Goal: Task Accomplishment & Management: Manage account settings

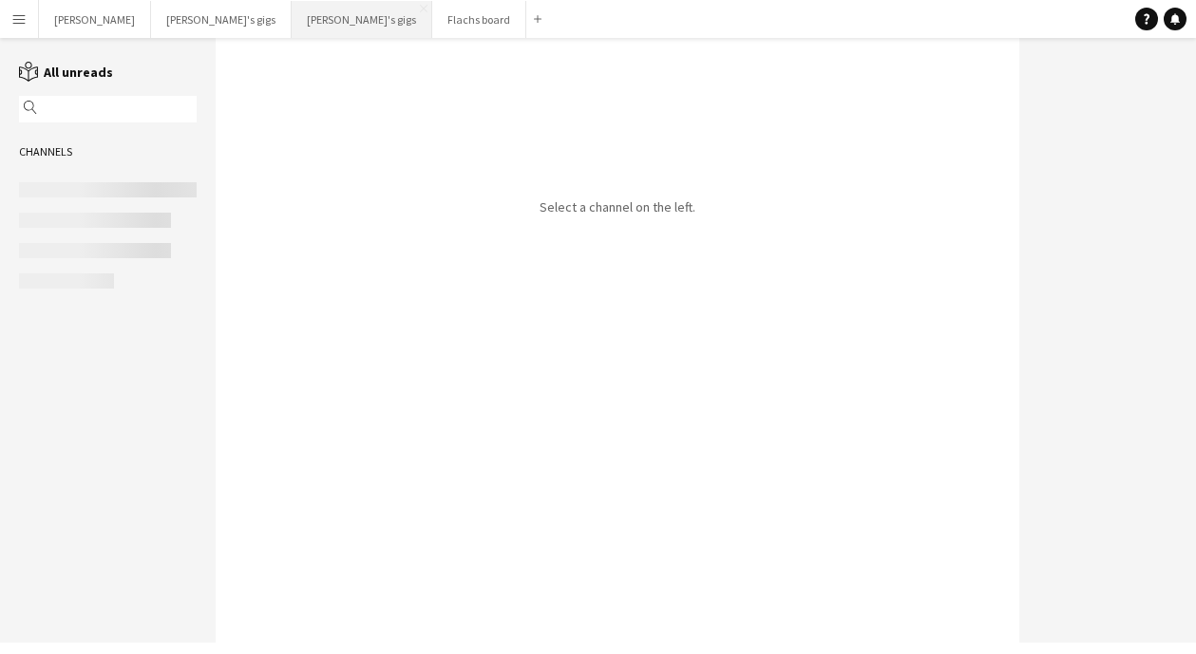
click at [292, 15] on button "[PERSON_NAME]'s gigs Close" at bounding box center [362, 19] width 141 height 37
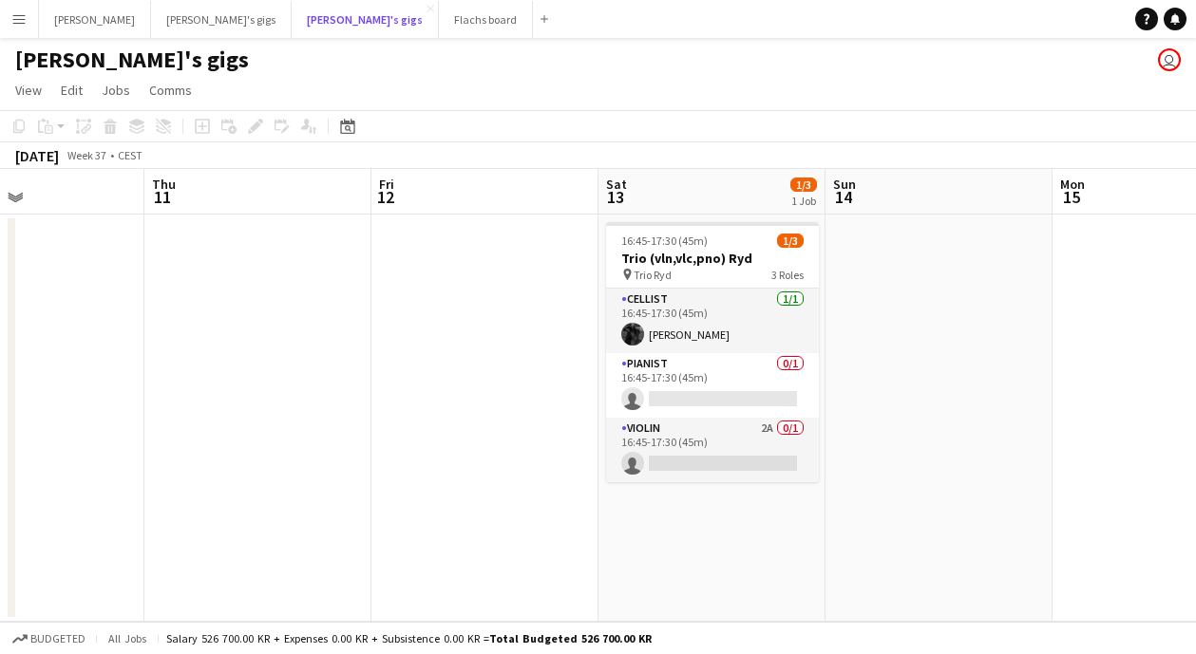
scroll to position [0, 765]
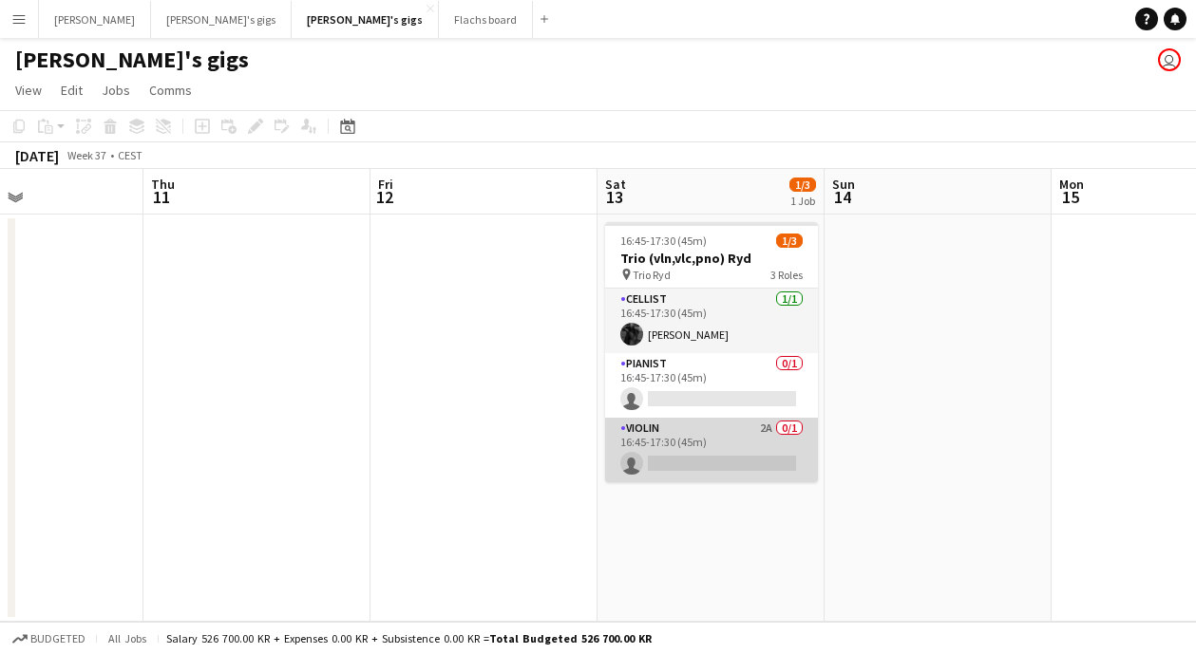
click at [701, 441] on app-card-role "Violin 2A 0/1 16:45-17:30 (45m) single-neutral-actions" at bounding box center [711, 450] width 213 height 65
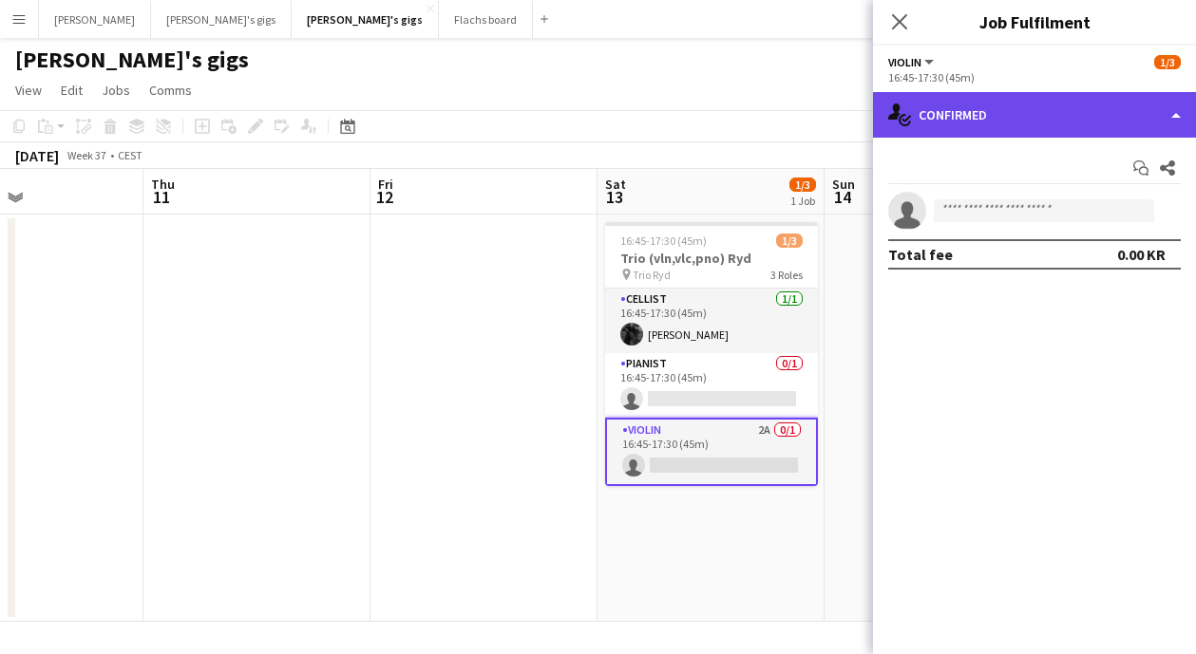
click at [1026, 101] on div "single-neutral-actions-check-2 Confirmed" at bounding box center [1034, 115] width 323 height 46
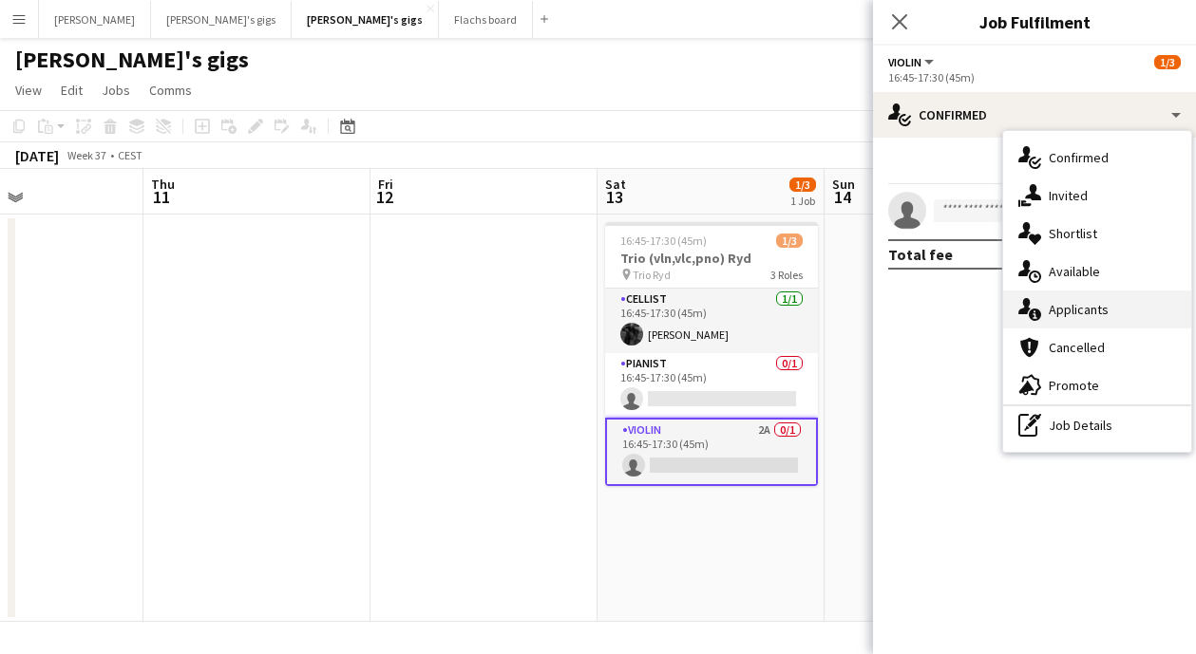
click at [1080, 304] on span "Applicants" at bounding box center [1079, 309] width 60 height 17
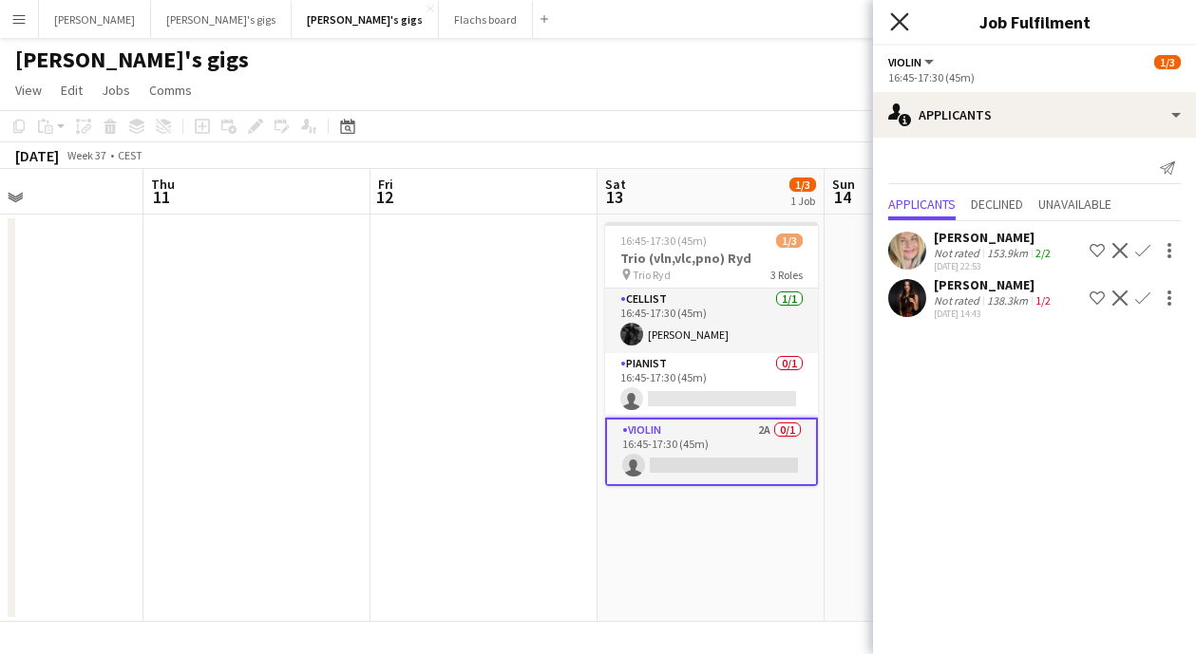
click at [900, 22] on icon at bounding box center [899, 21] width 18 height 18
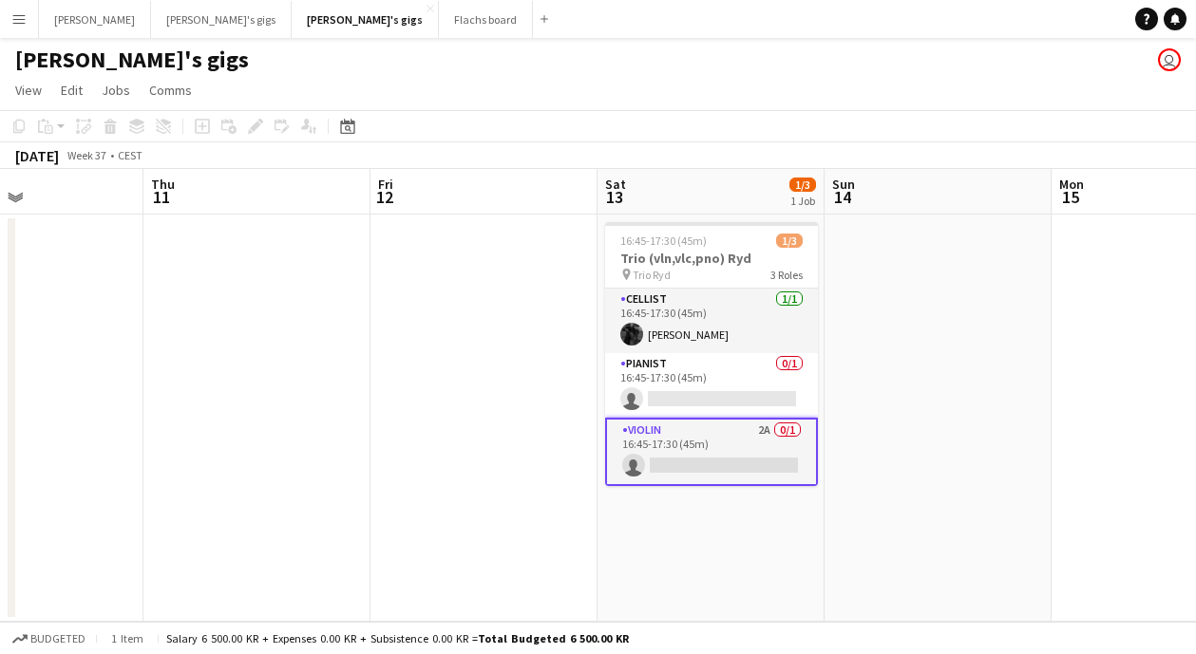
click at [728, 438] on app-card-role "Violin 2A 0/1 16:45-17:30 (45m) single-neutral-actions" at bounding box center [711, 452] width 213 height 68
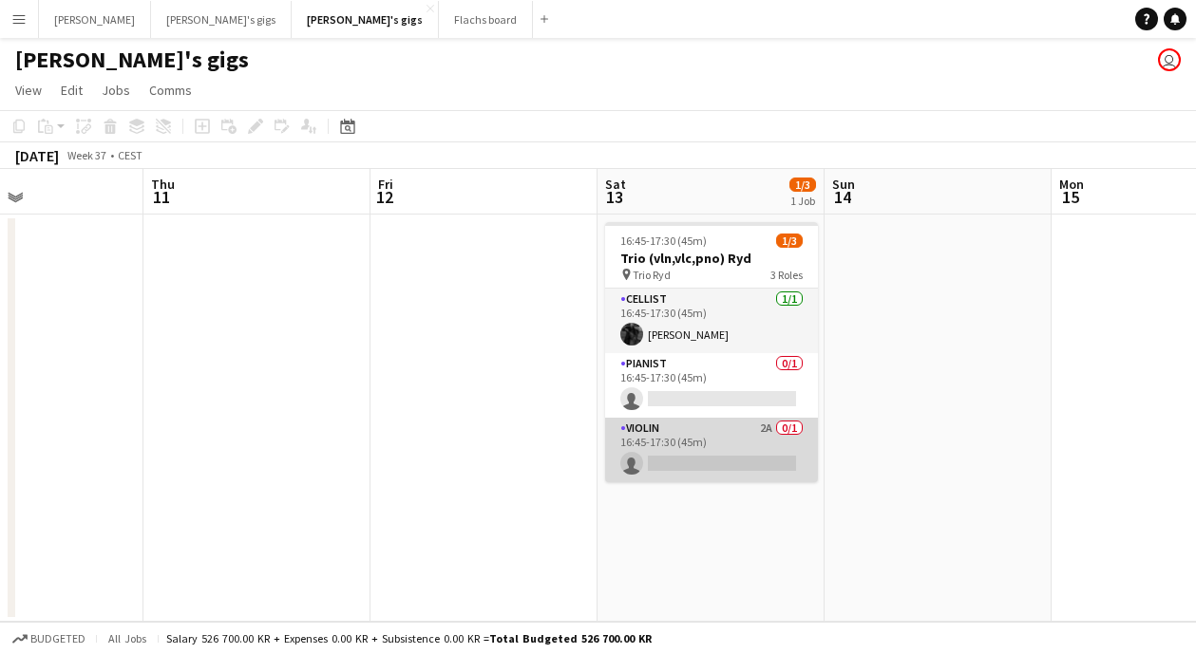
click at [720, 448] on app-card-role "Violin 2A 0/1 16:45-17:30 (45m) single-neutral-actions" at bounding box center [711, 450] width 213 height 65
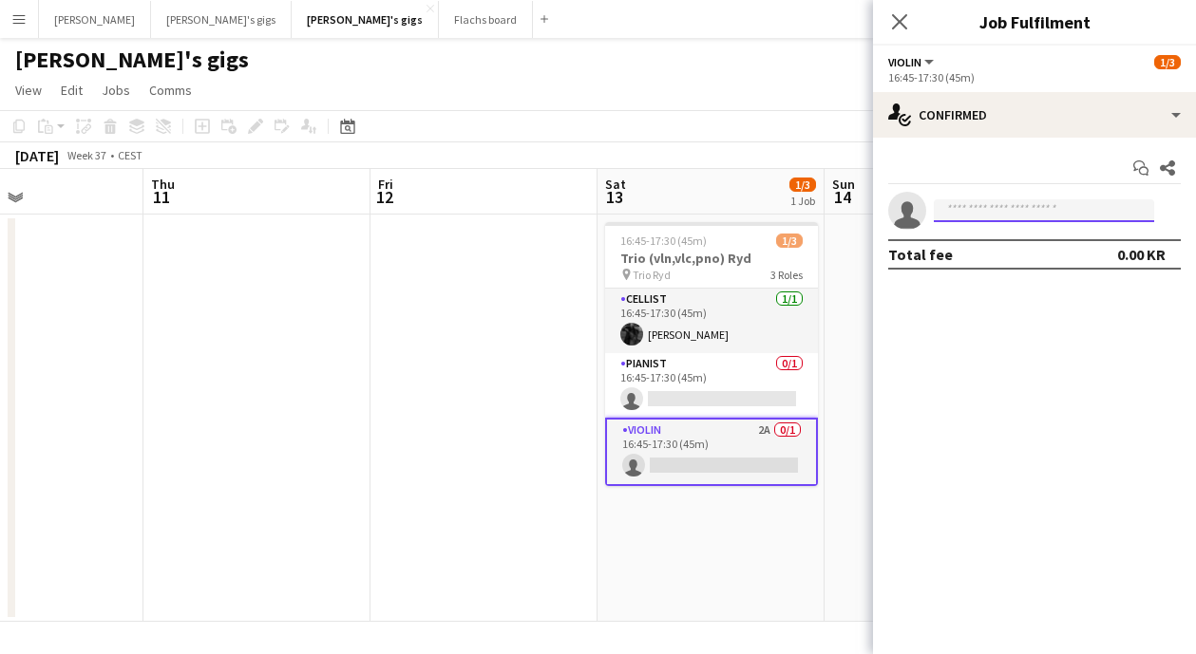
click at [987, 215] on input at bounding box center [1044, 210] width 220 height 23
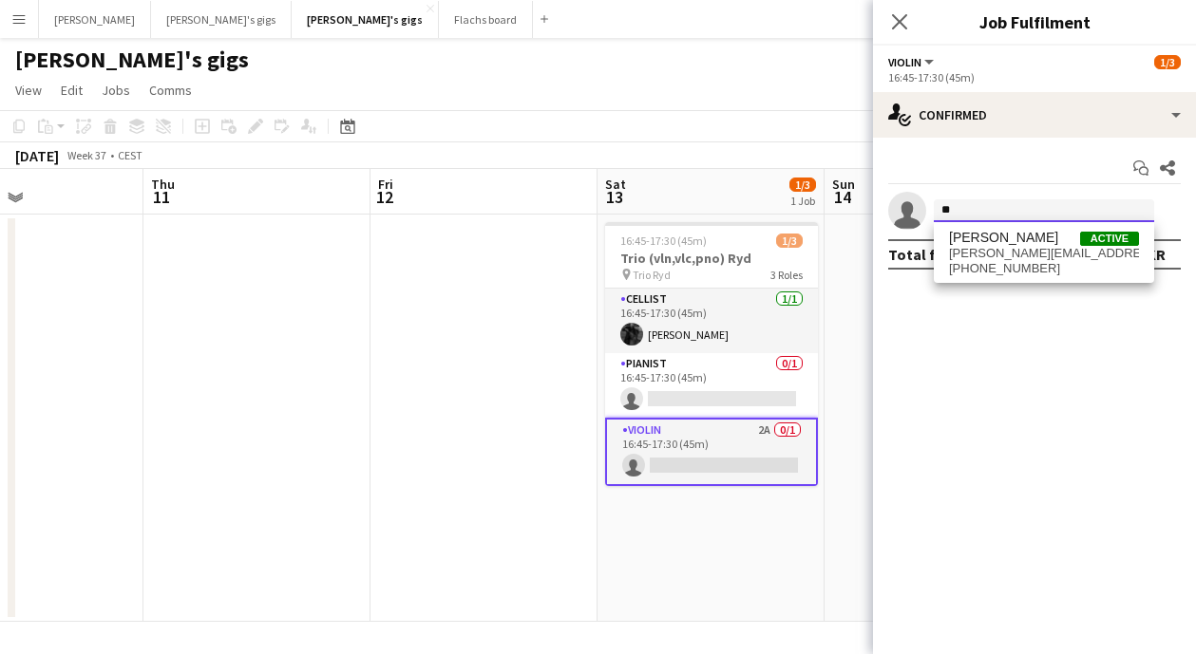
type input "*"
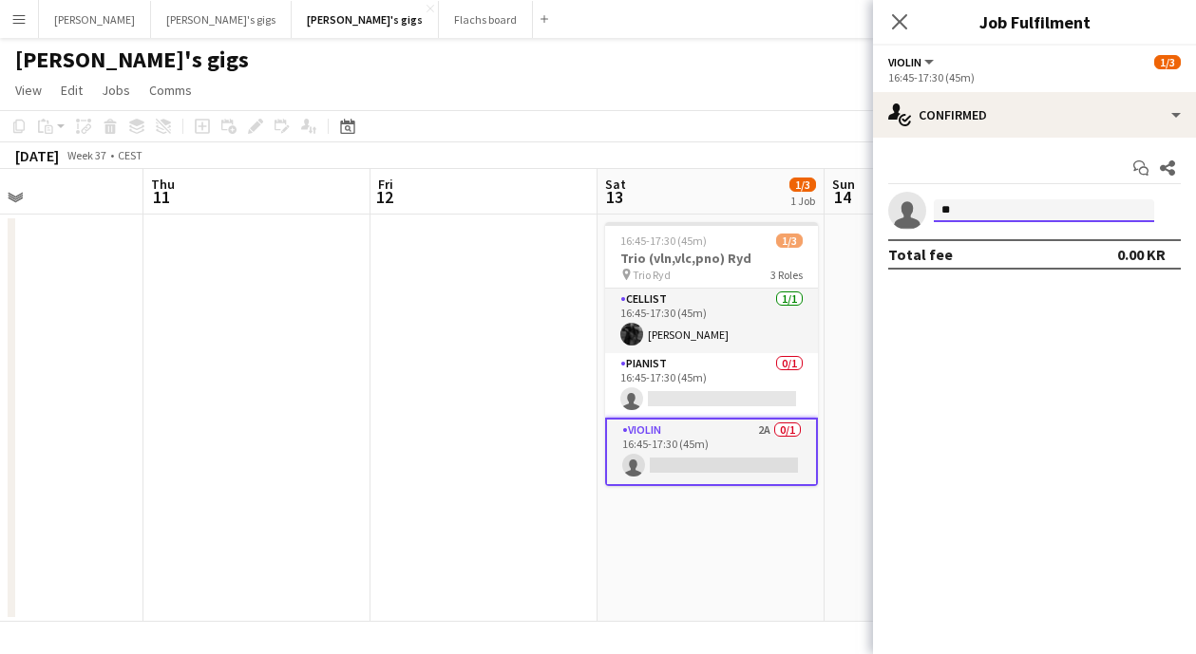
type input "*"
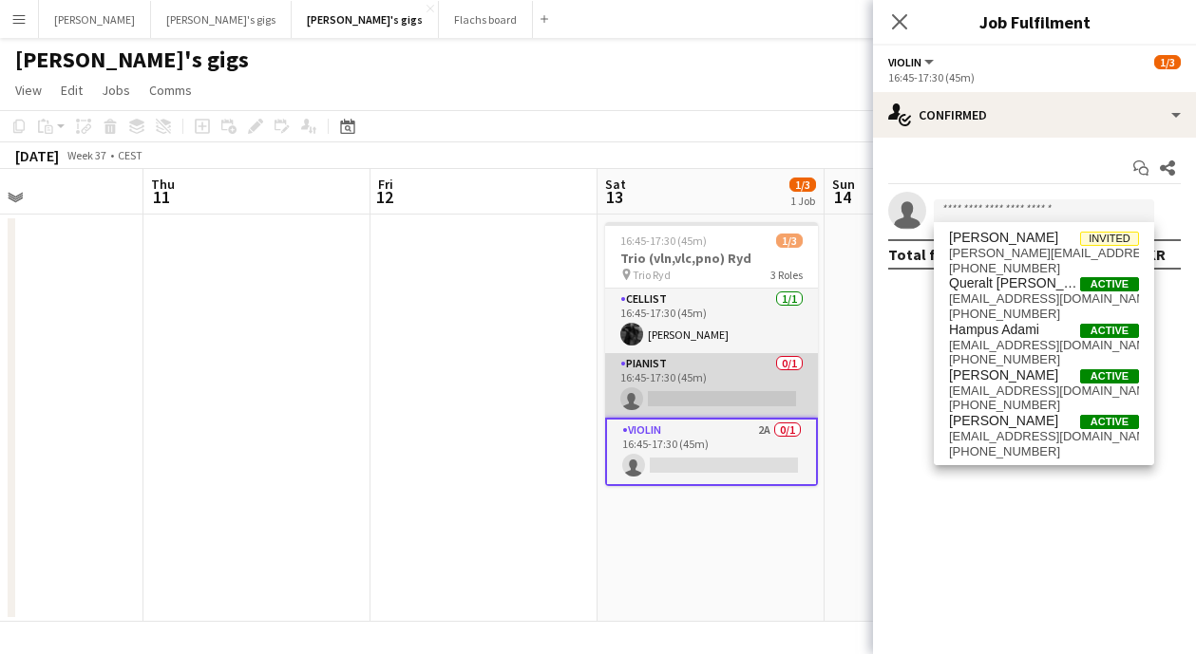
click at [732, 365] on app-card-role "Pianist 0/1 16:45-17:30 (45m) single-neutral-actions" at bounding box center [711, 385] width 213 height 65
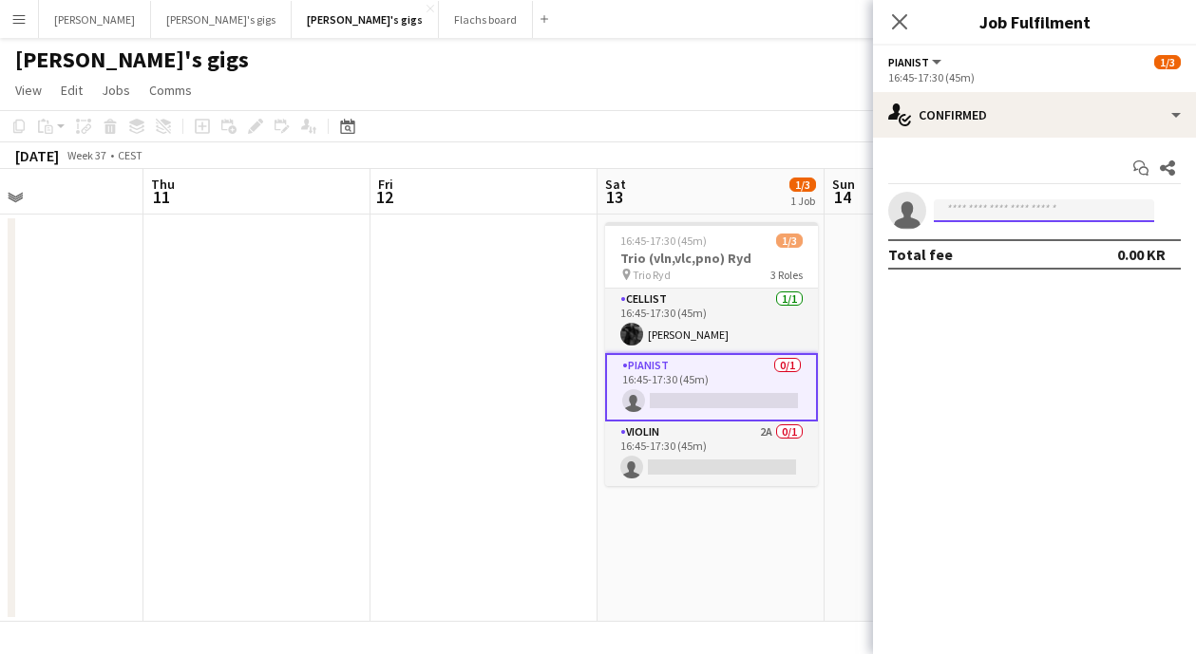
click at [1005, 205] on input at bounding box center [1044, 210] width 220 height 23
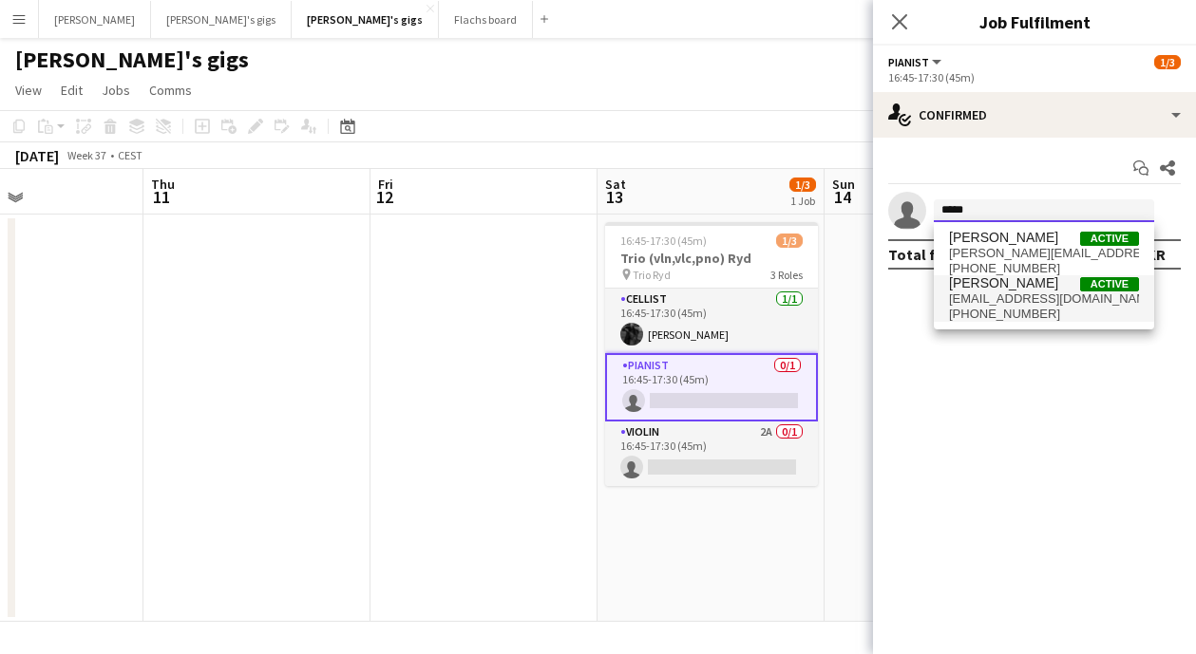
type input "*****"
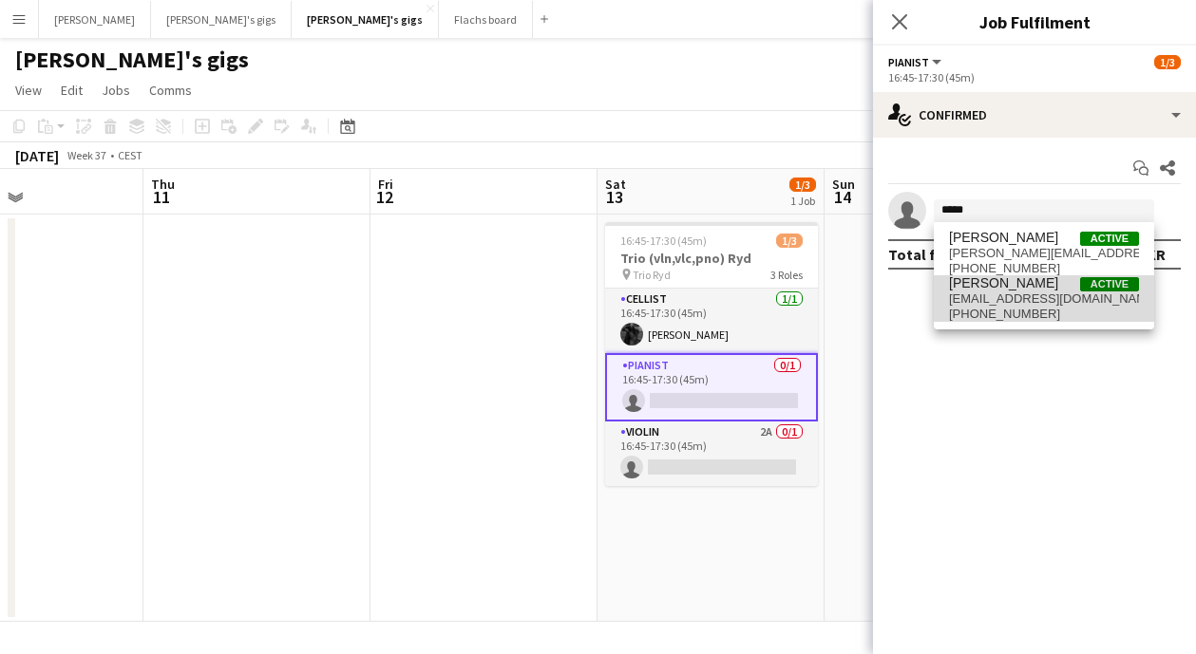
click at [1016, 317] on span "[PHONE_NUMBER]" at bounding box center [1044, 314] width 190 height 15
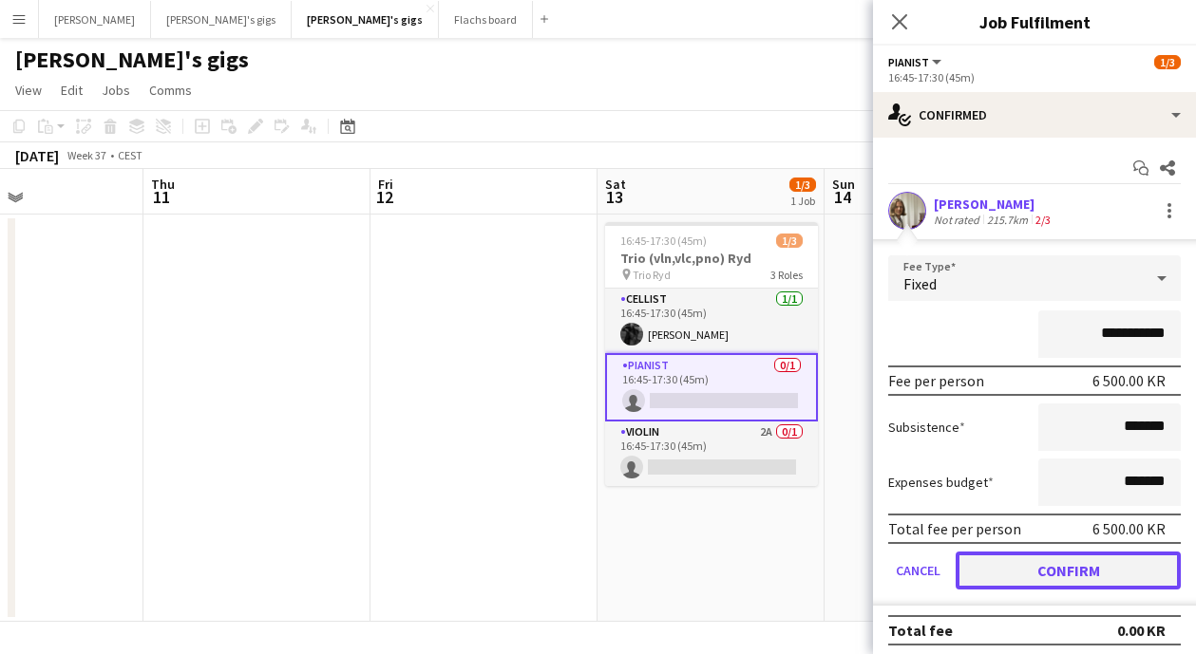
click at [1070, 565] on button "Confirm" at bounding box center [1068, 571] width 225 height 38
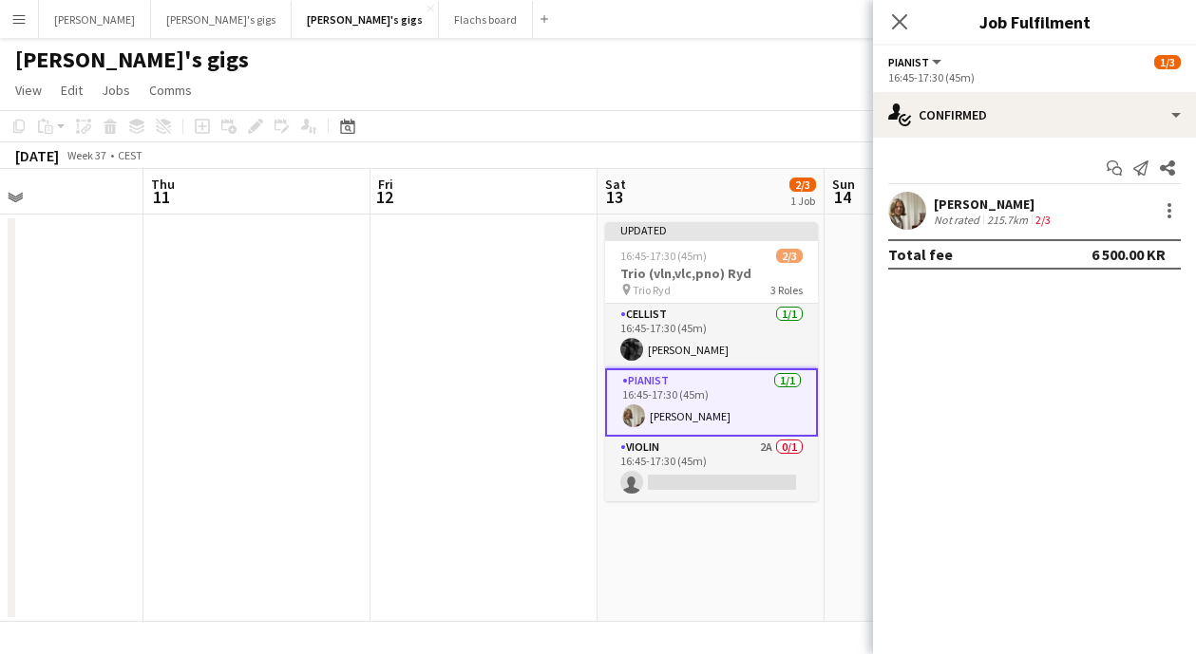
click at [909, 15] on app-icon "Close pop-in" at bounding box center [899, 21] width 23 height 23
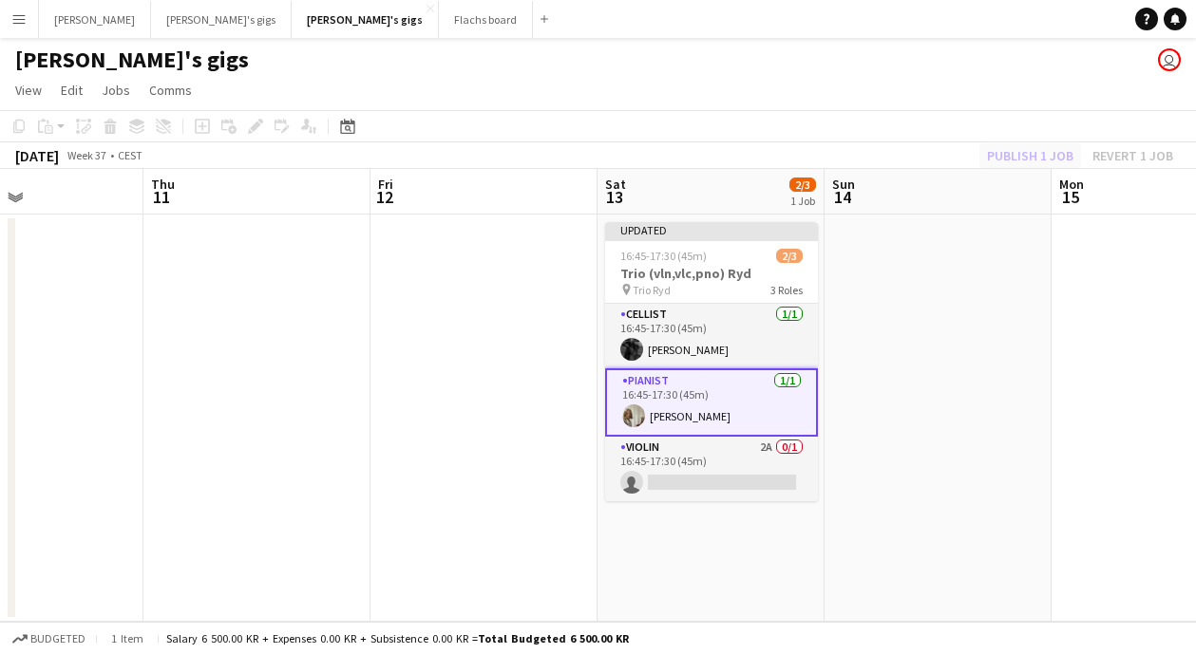
click at [999, 158] on div "Publish 1 job Revert 1 job" at bounding box center [1080, 155] width 232 height 25
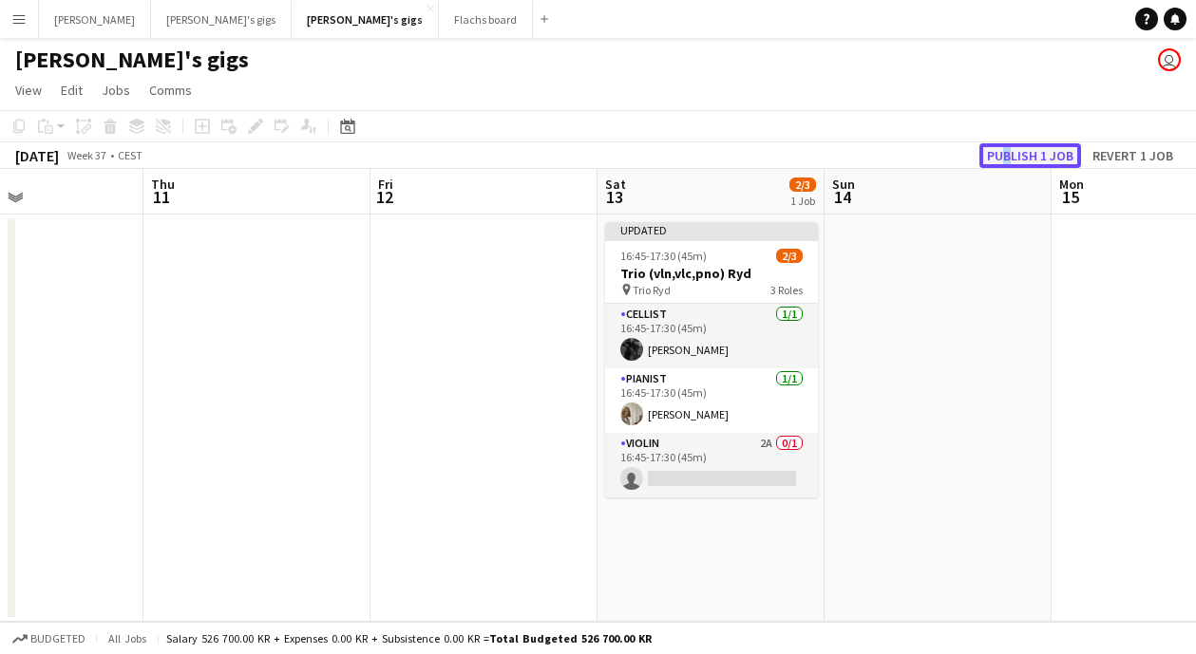
click at [1023, 149] on button "Publish 1 job" at bounding box center [1030, 155] width 102 height 25
